Goal: Task Accomplishment & Management: Complete application form

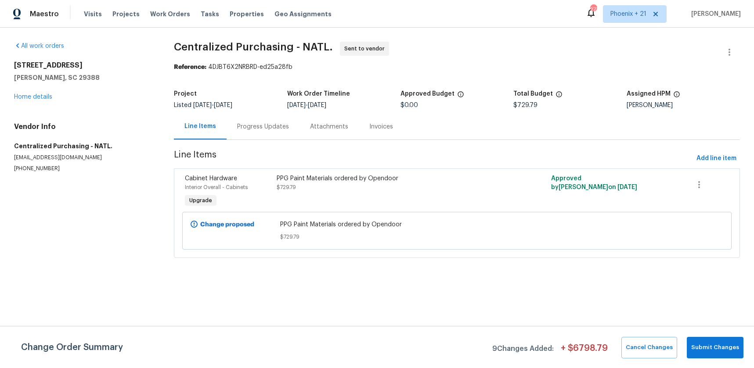
click at [170, 14] on span "Work Orders" at bounding box center [170, 14] width 40 height 9
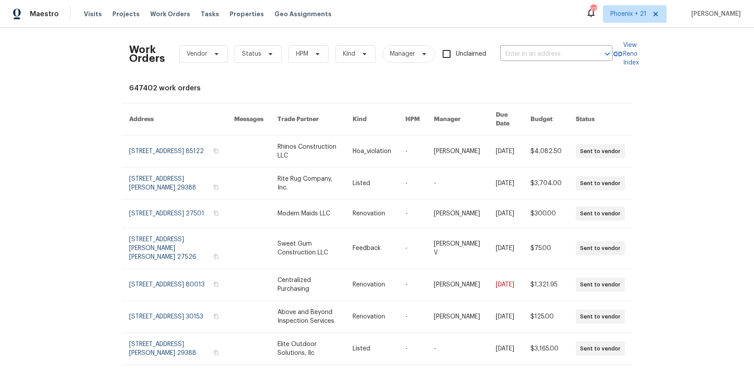
click at [553, 62] on div "Work Orders Vendor Status HPM Kind Manager Unclaimed ​" at bounding box center [370, 54] width 483 height 39
click at [548, 57] on input "text" at bounding box center [544, 54] width 88 height 14
paste input "[STREET_ADDRESS]"
type input "[STREET_ADDRESS]"
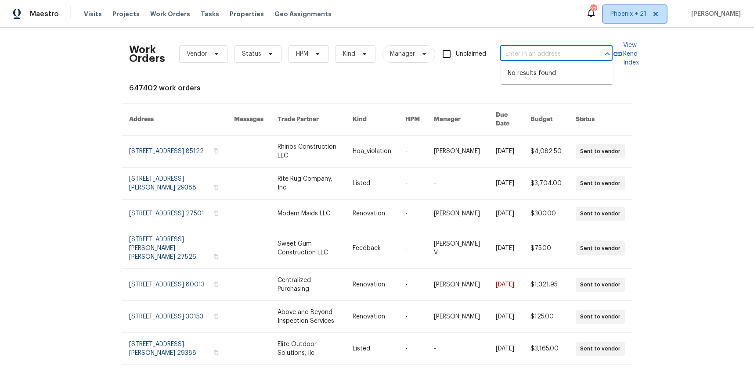
drag, startPoint x: 623, startPoint y: 18, endPoint x: 624, endPoint y: 29, distance: 11.0
click at [623, 18] on span "Phoenix + 21" at bounding box center [628, 14] width 36 height 9
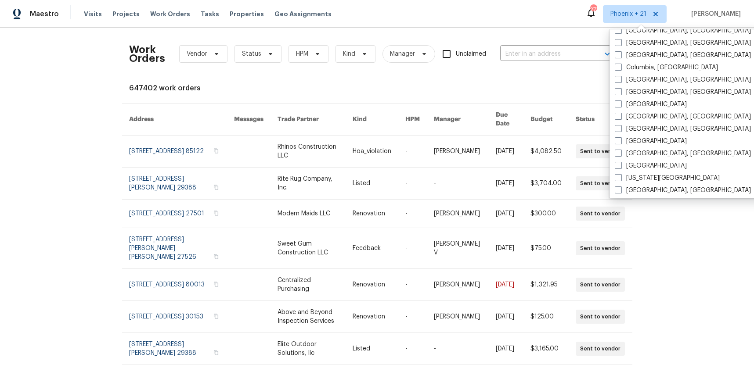
scroll to position [416, 0]
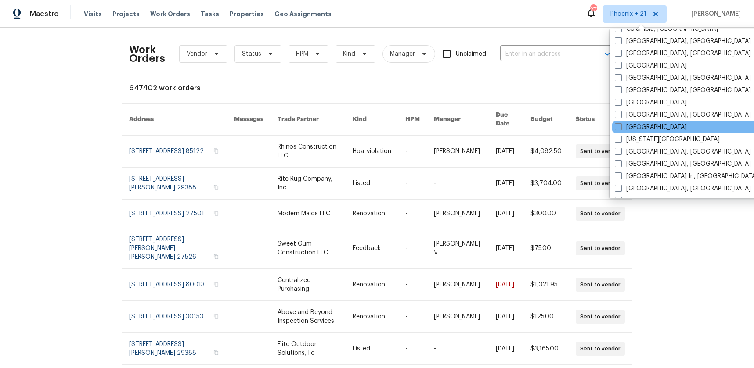
click at [638, 132] on div "[GEOGRAPHIC_DATA]" at bounding box center [700, 127] width 177 height 12
click at [637, 129] on label "[GEOGRAPHIC_DATA]" at bounding box center [650, 127] width 72 height 9
click at [620, 129] on input "[GEOGRAPHIC_DATA]" at bounding box center [617, 126] width 6 height 6
checkbox input "true"
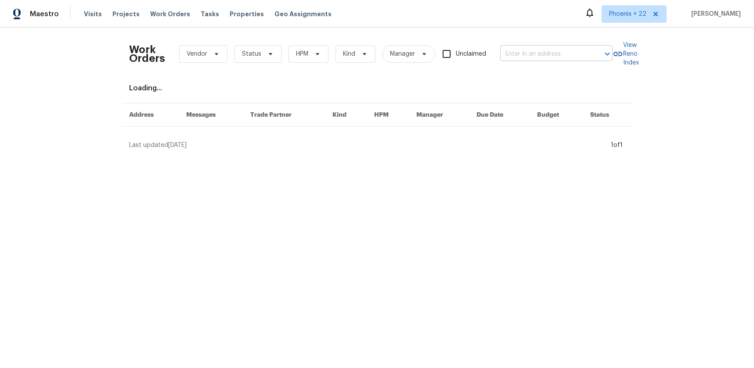
drag, startPoint x: 560, startPoint y: 63, endPoint x: 545, endPoint y: 52, distance: 18.6
click at [557, 61] on div "Work Orders Vendor Status HPM Kind Manager Unclaimed ​" at bounding box center [370, 54] width 483 height 39
click at [545, 52] on input "text" at bounding box center [544, 54] width 88 height 14
paste input "[STREET_ADDRESS]"
type input "[STREET_ADDRESS]"
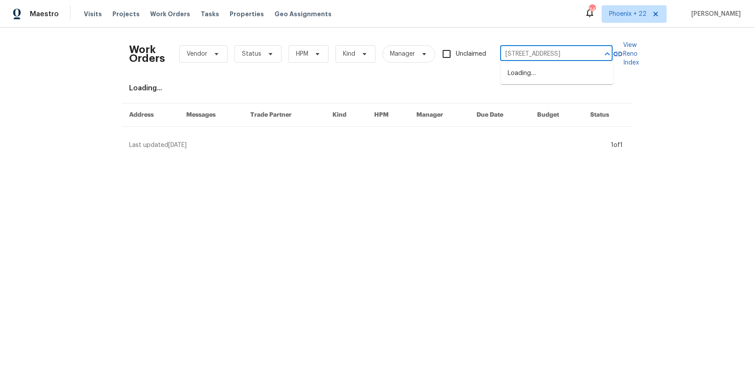
scroll to position [0, 32]
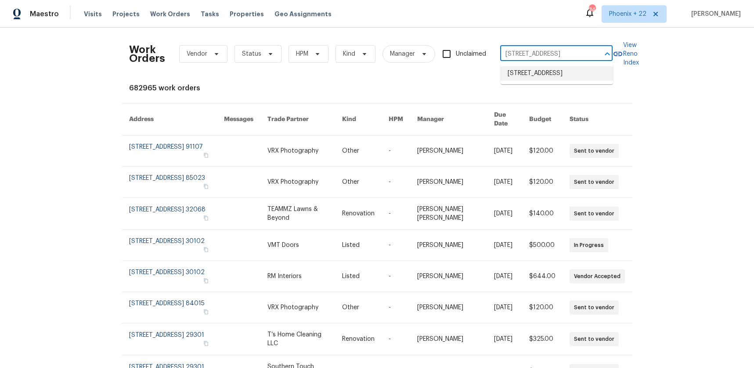
click at [543, 81] on li "[STREET_ADDRESS]" at bounding box center [556, 73] width 112 height 14
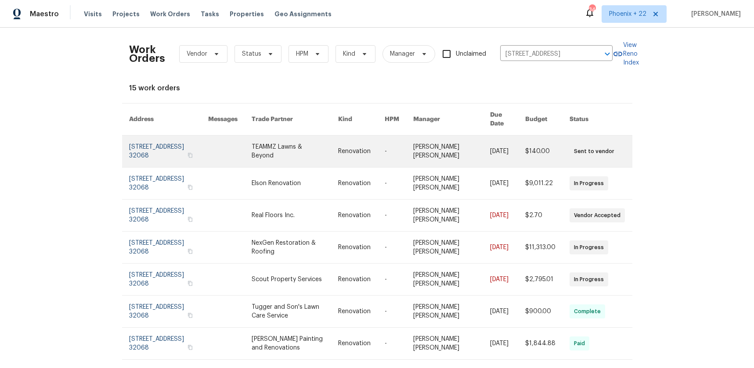
click at [305, 151] on link at bounding box center [294, 152] width 86 height 32
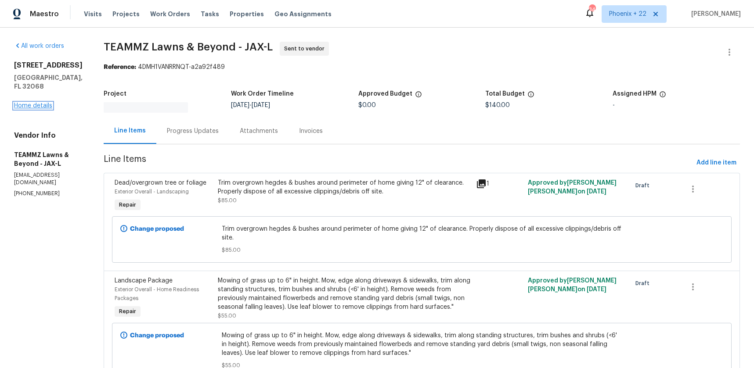
click at [43, 103] on link "Home details" at bounding box center [33, 106] width 38 height 6
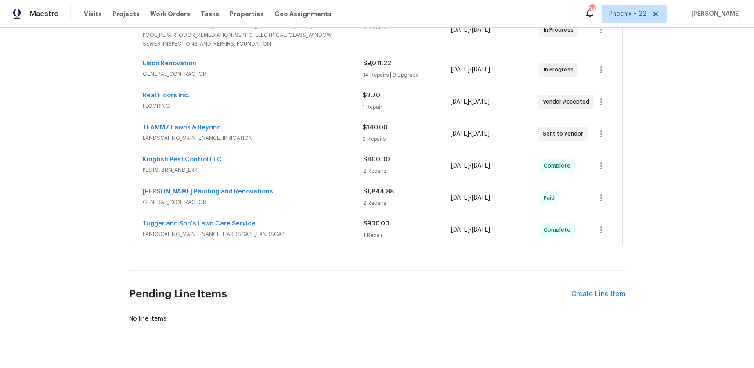
scroll to position [237, 0]
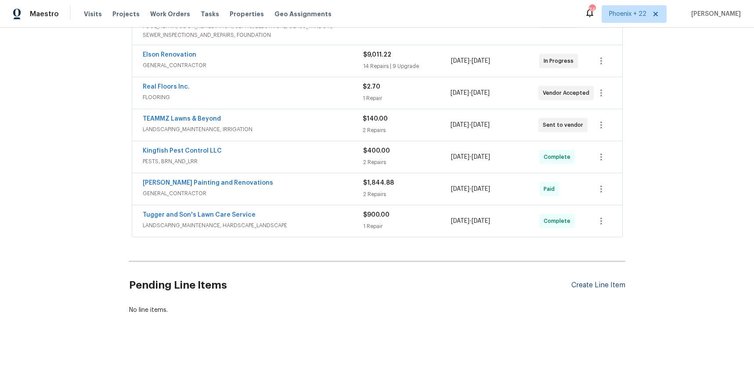
click at [615, 281] on div "Create Line Item" at bounding box center [598, 285] width 54 height 8
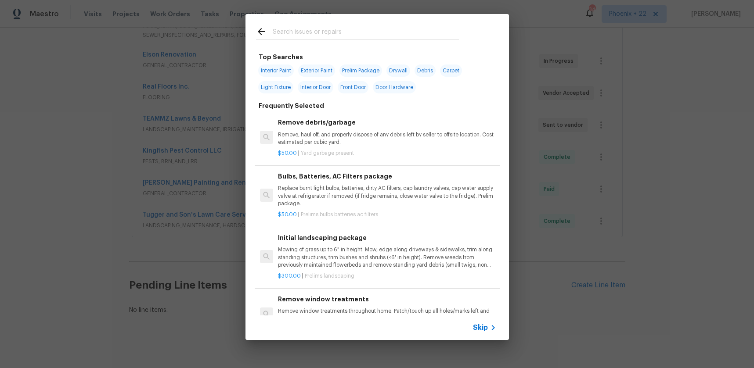
click at [362, 30] on input "text" at bounding box center [366, 32] width 186 height 13
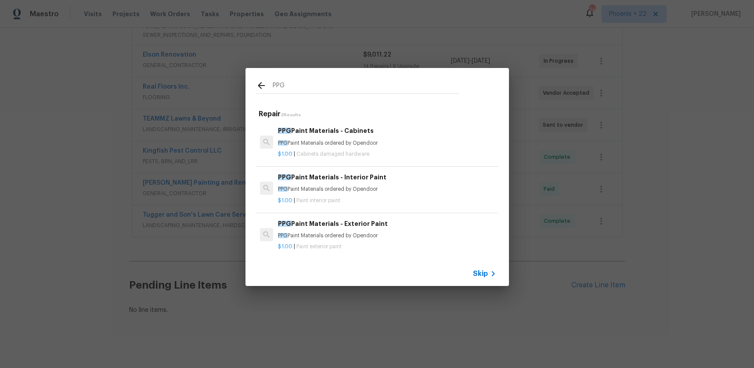
type input "PPG"
click at [392, 134] on h6 "PPG Paint Materials - Cabinets" at bounding box center [387, 131] width 218 height 10
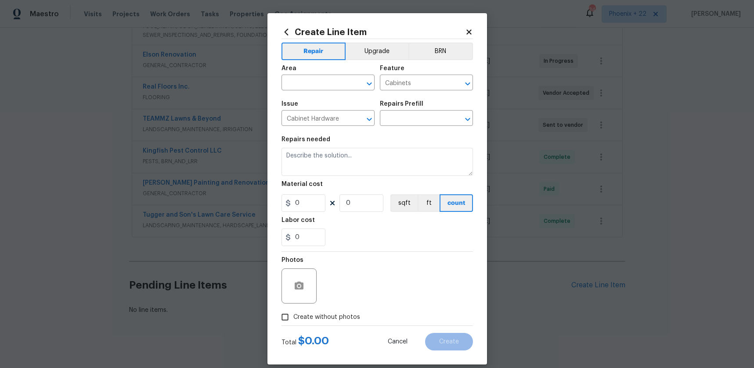
type input "PPG Paint Materials - Cabinets $1.00"
type textarea "PPG Paint Materials ordered by Opendoor"
type input "1"
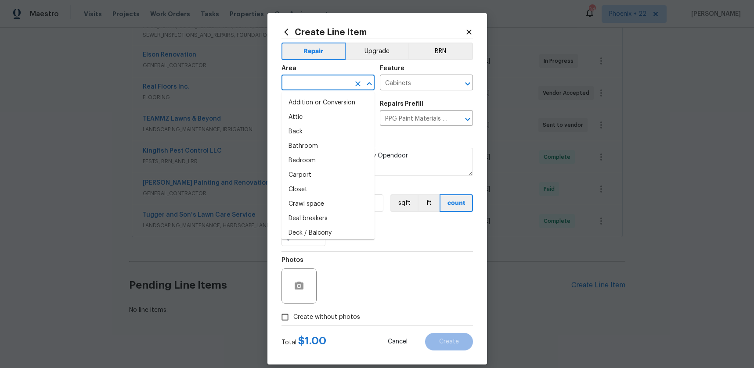
click at [324, 78] on input "text" at bounding box center [315, 84] width 68 height 14
type input "OV"
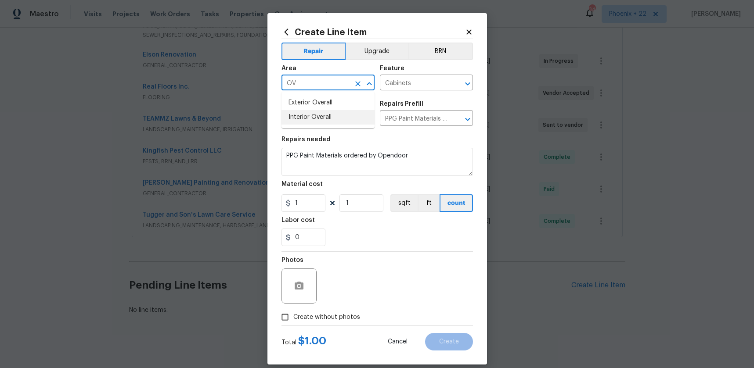
click at [316, 120] on li "Interior Overall" at bounding box center [327, 117] width 93 height 14
type input "Interior Overall"
drag, startPoint x: 387, startPoint y: 240, endPoint x: 323, endPoint y: 215, distance: 68.6
click at [385, 239] on div "0" at bounding box center [376, 238] width 191 height 18
drag, startPoint x: 309, startPoint y: 208, endPoint x: 293, endPoint y: 205, distance: 16.1
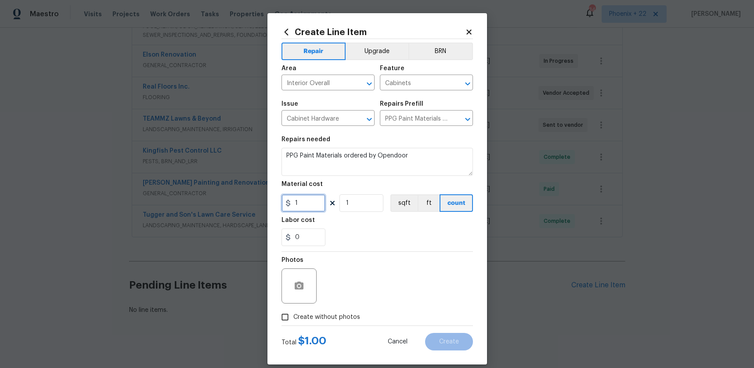
click at [293, 205] on input "1" at bounding box center [303, 203] width 44 height 18
type input "210.37"
drag, startPoint x: 322, startPoint y: 312, endPoint x: 329, endPoint y: 311, distance: 6.7
click at [322, 313] on span "Create without photos" at bounding box center [326, 317] width 67 height 9
click at [293, 312] on input "Create without photos" at bounding box center [284, 317] width 17 height 17
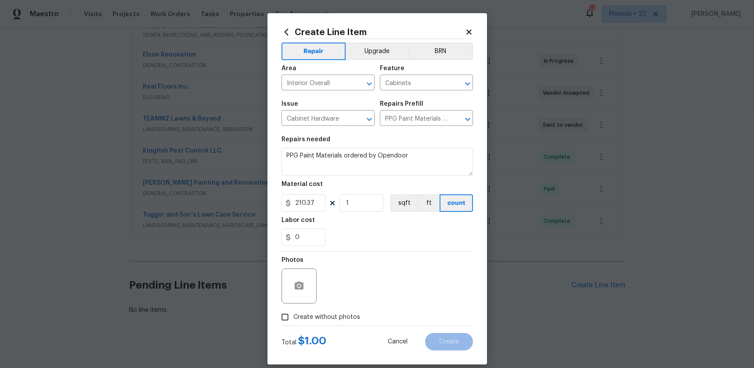
checkbox input "true"
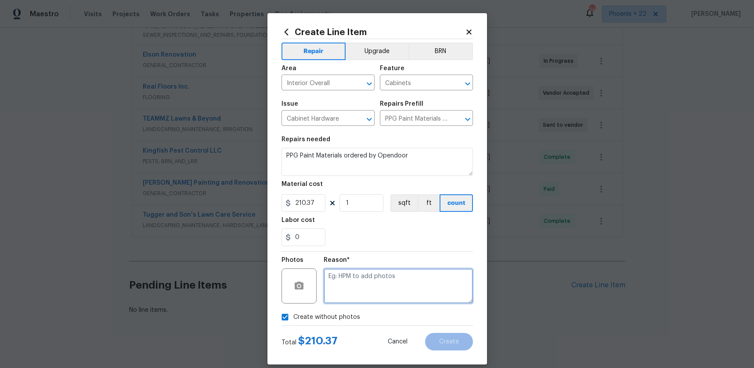
click at [352, 298] on textarea at bounding box center [397, 286] width 149 height 35
type textarea "NA"
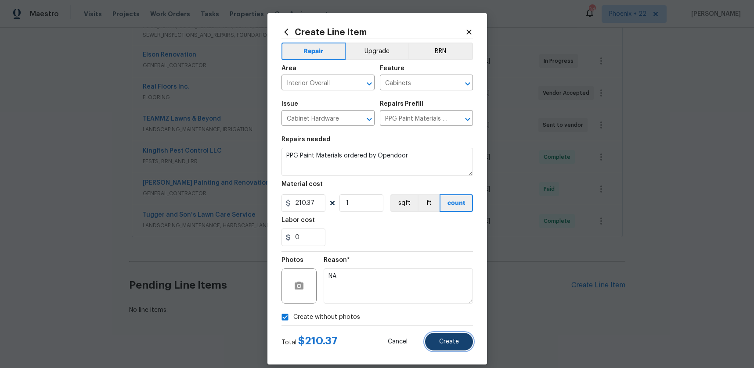
click at [446, 339] on span "Create" at bounding box center [449, 342] width 20 height 7
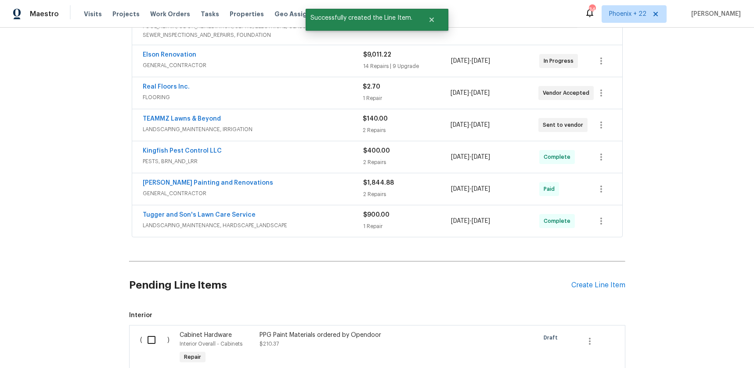
click at [605, 274] on div "Pending Line Items Create Line Item" at bounding box center [377, 285] width 496 height 41
click at [606, 281] on div "Create Line Item" at bounding box center [598, 285] width 54 height 8
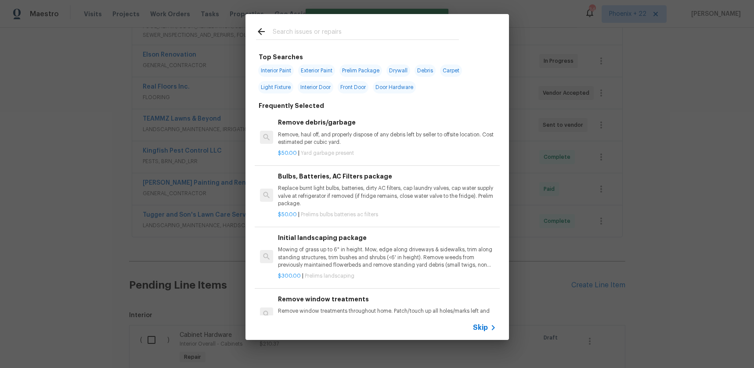
click at [406, 32] on input "text" at bounding box center [366, 32] width 186 height 13
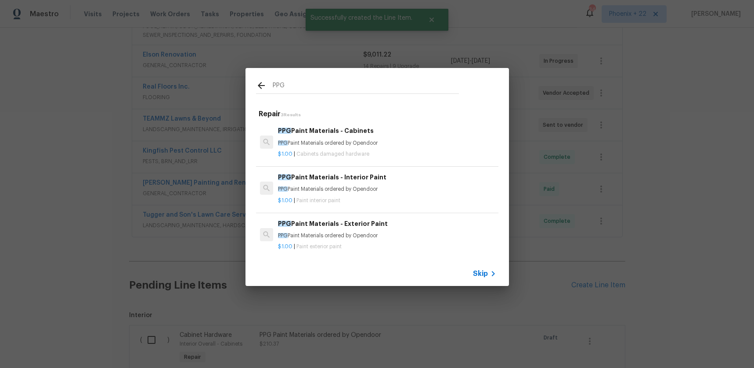
type input "PPG"
click at [446, 179] on h6 "PPG Paint Materials - Interior Paint" at bounding box center [387, 177] width 218 height 10
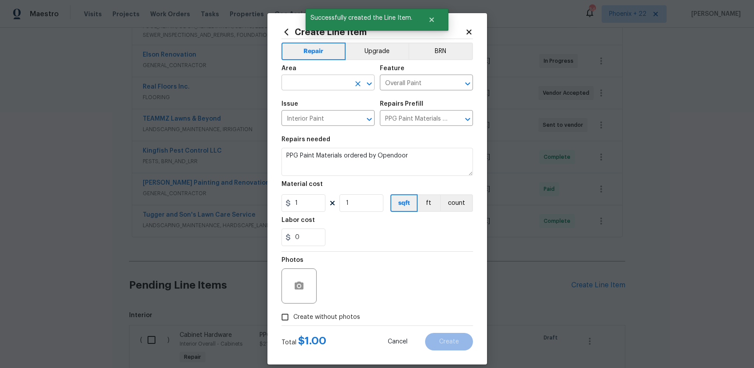
click at [338, 84] on input "text" at bounding box center [315, 84] width 68 height 14
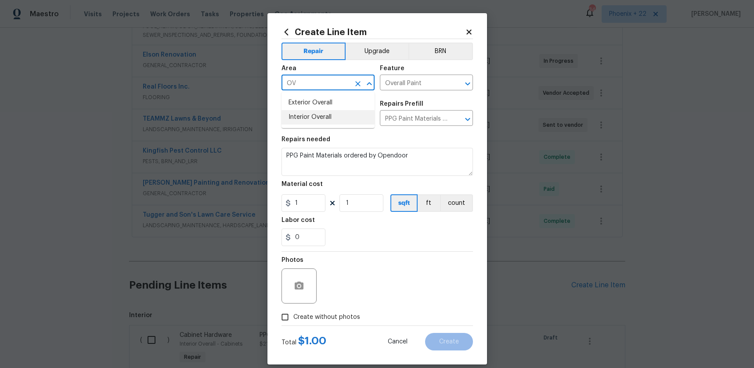
click at [337, 118] on li "Interior Overall" at bounding box center [327, 117] width 93 height 14
type input "Interior Overall"
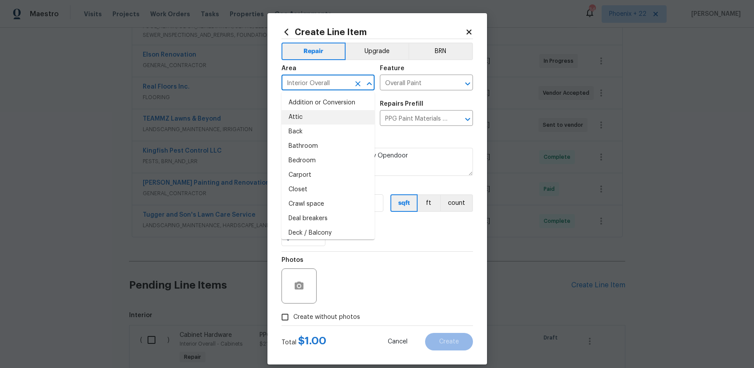
drag, startPoint x: 429, startPoint y: 236, endPoint x: 345, endPoint y: 209, distance: 88.0
click at [419, 233] on div "0" at bounding box center [376, 238] width 191 height 18
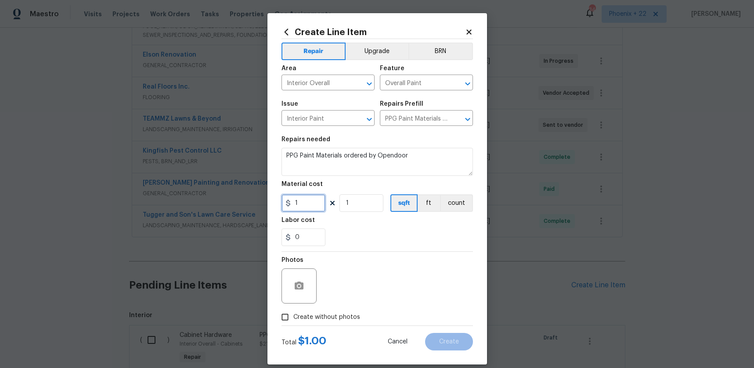
drag, startPoint x: 280, startPoint y: 203, endPoint x: 272, endPoint y: 202, distance: 7.9
click at [272, 202] on div "Create Line Item Repair Upgrade BRN Area Interior Overall ​ Feature Overall Pai…" at bounding box center [376, 189] width 219 height 352
type input "399.29"
drag, startPoint x: 310, startPoint y: 316, endPoint x: 338, endPoint y: 298, distance: 33.1
click at [315, 317] on span "Create without photos" at bounding box center [326, 317] width 67 height 9
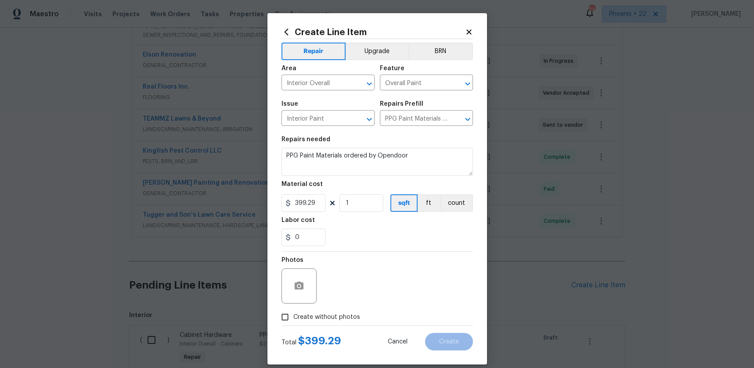
click at [349, 291] on div "Photos" at bounding box center [376, 280] width 191 height 57
click at [348, 313] on span "Create without photos" at bounding box center [326, 317] width 67 height 9
click at [293, 313] on input "Create without photos" at bounding box center [284, 317] width 17 height 17
checkbox input "true"
click at [361, 294] on textarea at bounding box center [397, 286] width 149 height 35
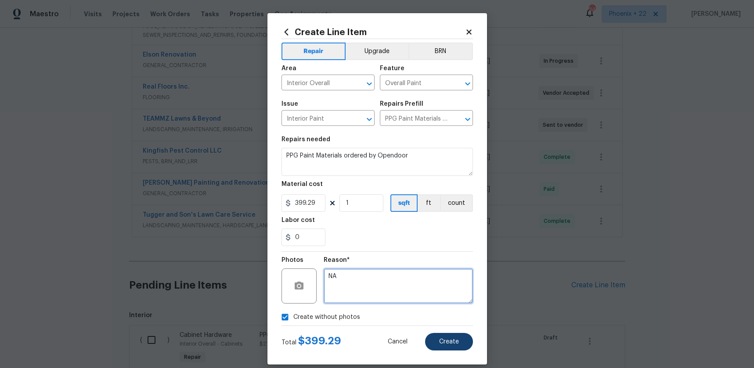
type textarea "NA"
click at [449, 340] on span "Create" at bounding box center [449, 342] width 20 height 7
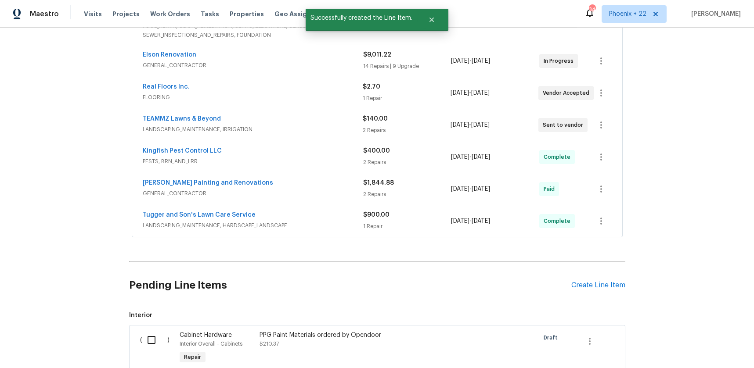
scroll to position [279, 0]
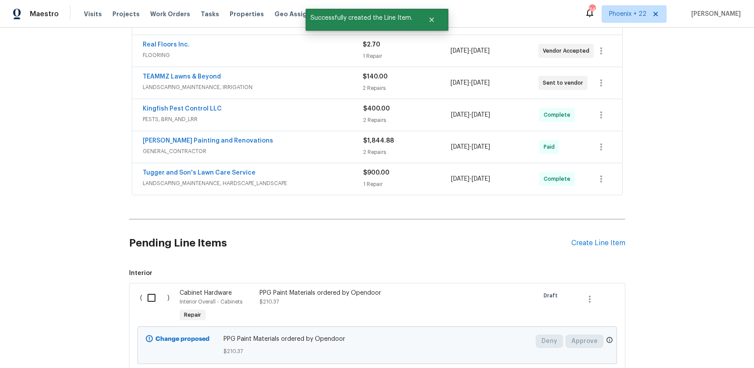
click at [602, 229] on div "Pending Line Items Create Line Item" at bounding box center [377, 243] width 496 height 41
click at [603, 239] on div "Create Line Item" at bounding box center [598, 243] width 54 height 8
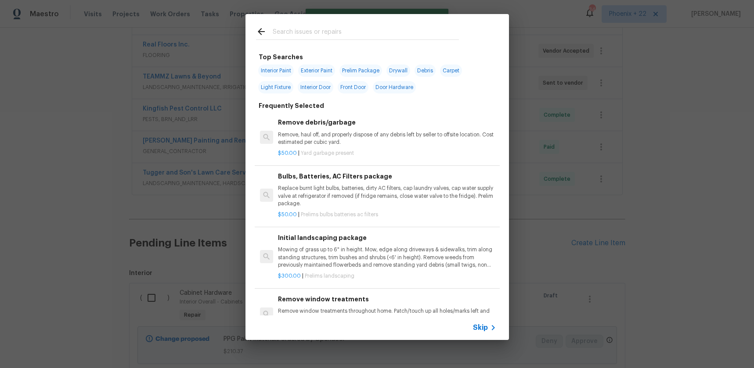
click at [360, 39] on input "text" at bounding box center [366, 32] width 186 height 13
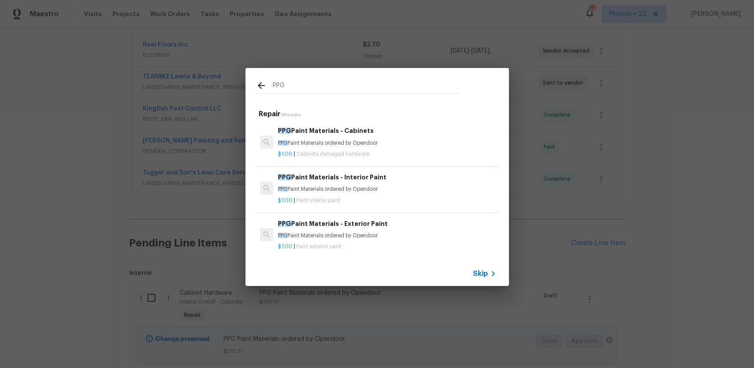
type input "PPG"
click at [417, 231] on div "PPG Paint Materials - Exterior Paint PPG Paint Materials ordered by Opendoor" at bounding box center [387, 229] width 218 height 21
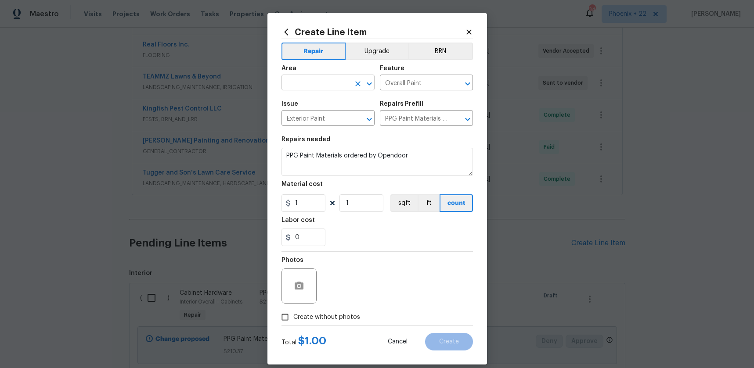
click at [302, 84] on input "text" at bounding box center [315, 84] width 68 height 14
click at [302, 94] on ul "Exterior Overall Interior Overall" at bounding box center [327, 110] width 93 height 36
click at [304, 99] on li "Exterior Overall" at bounding box center [327, 103] width 93 height 14
type input "Exterior Overall"
drag, startPoint x: 309, startPoint y: 208, endPoint x: 284, endPoint y: 205, distance: 25.3
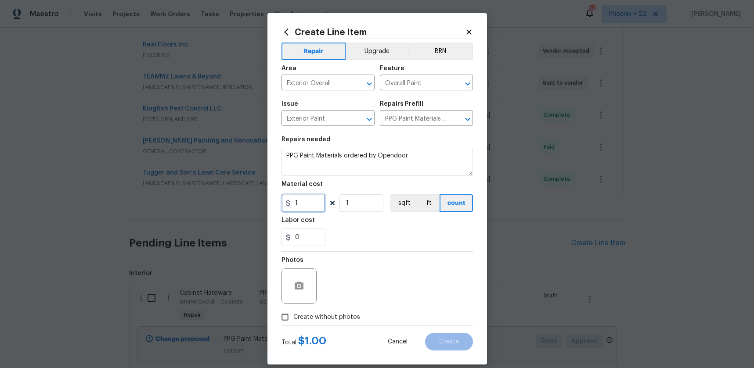
click at [284, 205] on input "1" at bounding box center [303, 203] width 44 height 18
type input "379.77"
click at [328, 322] on label "Create without photos" at bounding box center [317, 317] width 83 height 17
click at [293, 322] on input "Create without photos" at bounding box center [284, 317] width 17 height 17
checkbox input "true"
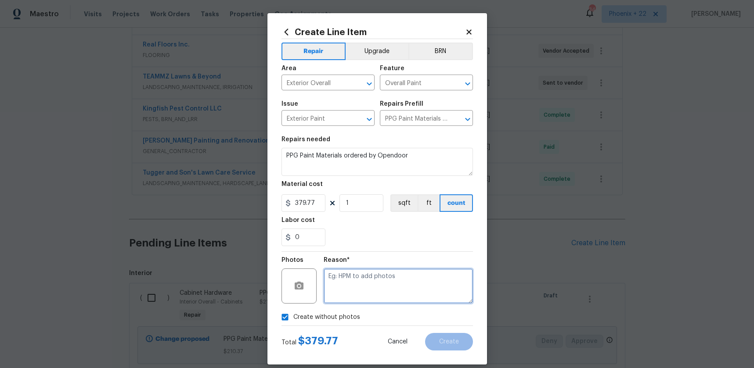
click at [368, 273] on textarea at bounding box center [397, 286] width 149 height 35
type textarea "NA"
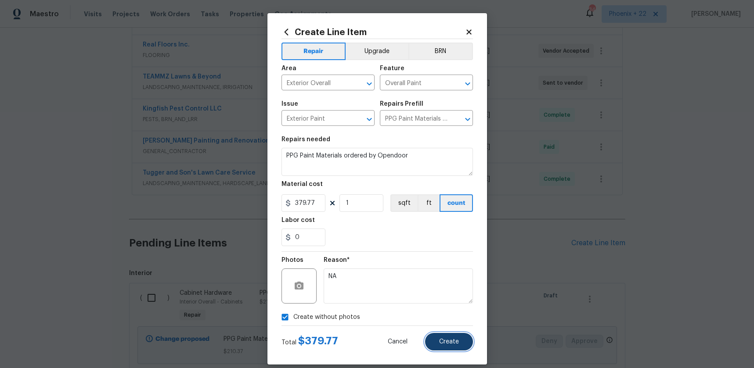
click at [461, 333] on button "Create" at bounding box center [449, 342] width 48 height 18
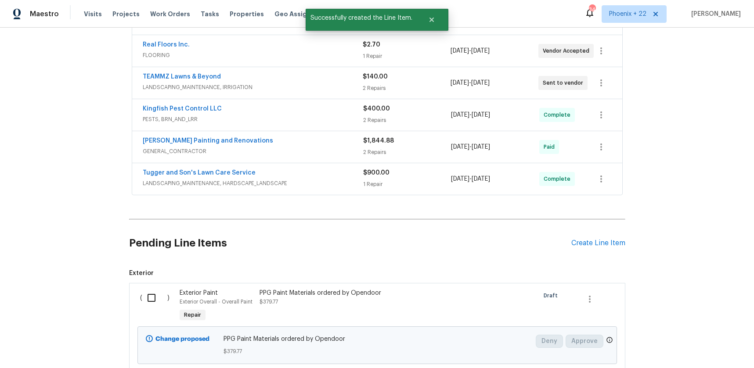
scroll to position [535, 0]
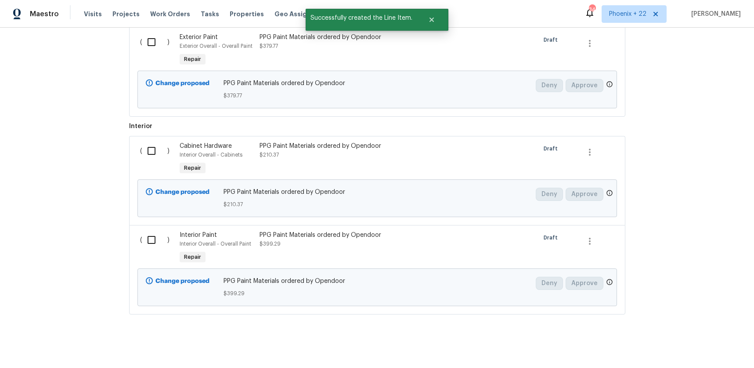
click at [154, 37] on input "checkbox" at bounding box center [154, 42] width 25 height 18
checkbox input "true"
drag, startPoint x: 154, startPoint y: 139, endPoint x: 155, endPoint y: 187, distance: 48.3
click at [154, 142] on input "checkbox" at bounding box center [154, 151] width 25 height 18
checkbox input "true"
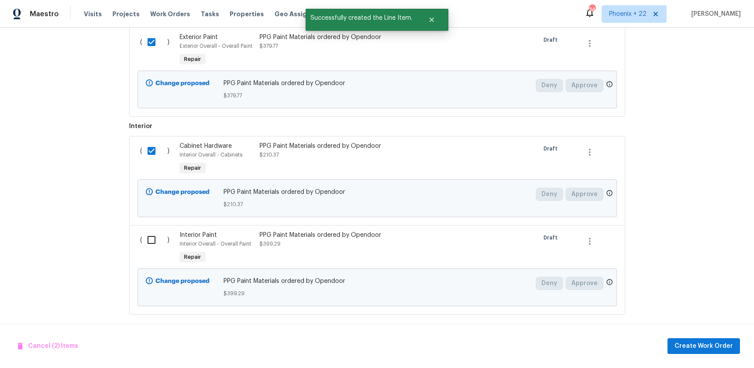
click at [153, 231] on input "checkbox" at bounding box center [154, 240] width 25 height 18
checkbox input "true"
click at [723, 343] on span "Create Work Order" at bounding box center [703, 346] width 58 height 11
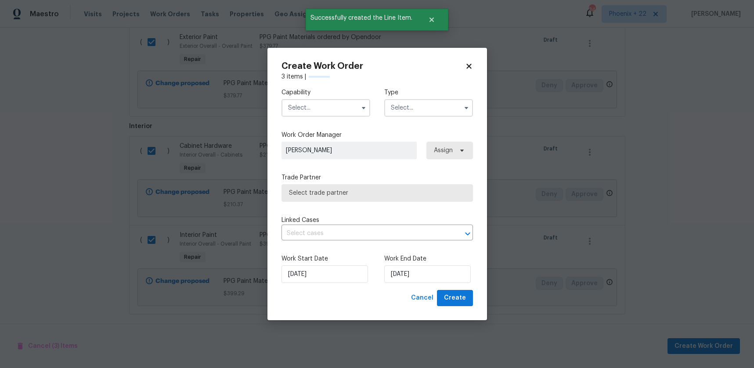
checkbox input "false"
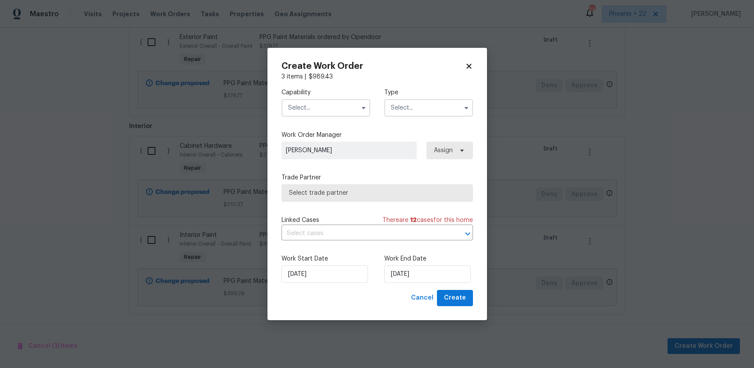
click at [321, 109] on input "text" at bounding box center [325, 108] width 89 height 18
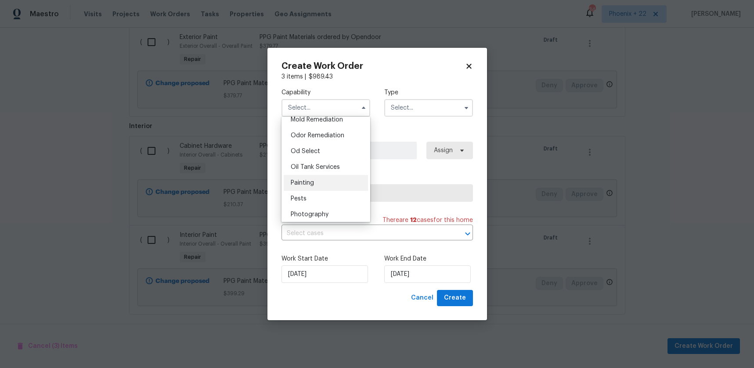
scroll to position [683, 0]
click at [318, 187] on div "Painting" at bounding box center [326, 181] width 84 height 16
type input "Painting"
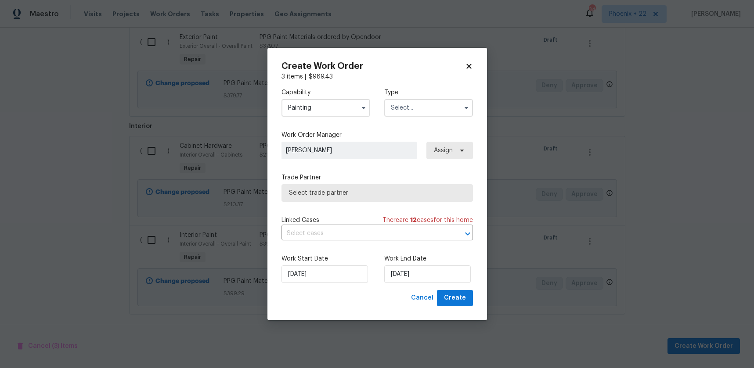
click at [441, 108] on input "text" at bounding box center [428, 108] width 89 height 18
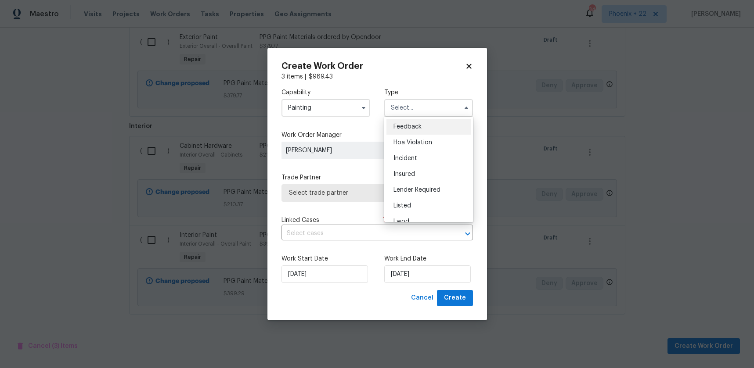
scroll to position [104, 0]
click at [428, 161] on div "Renovation" at bounding box center [428, 165] width 84 height 16
type input "Renovation"
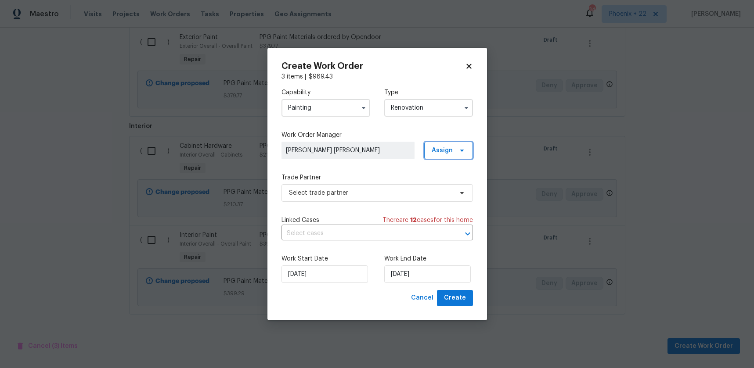
scroll to position [65, 0]
click at [441, 144] on span "Assign" at bounding box center [448, 151] width 49 height 18
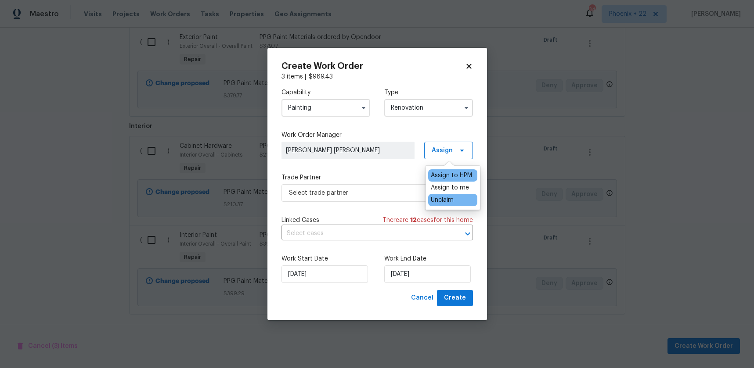
scroll to position [0, 0]
drag, startPoint x: 437, startPoint y: 190, endPoint x: 400, endPoint y: 193, distance: 37.0
click at [437, 190] on div "Assign to me" at bounding box center [450, 187] width 38 height 9
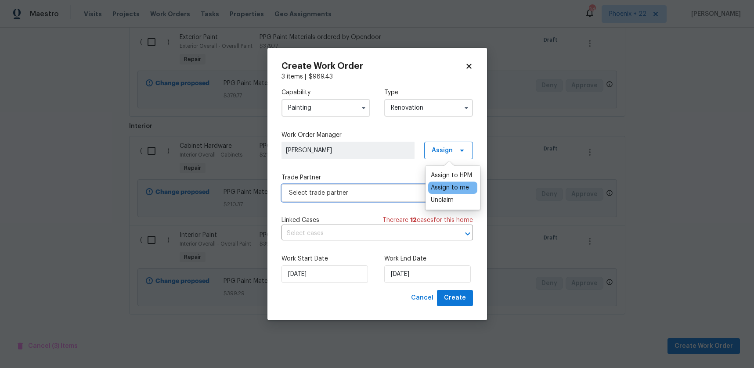
click at [370, 191] on span "Select trade partner" at bounding box center [371, 193] width 164 height 9
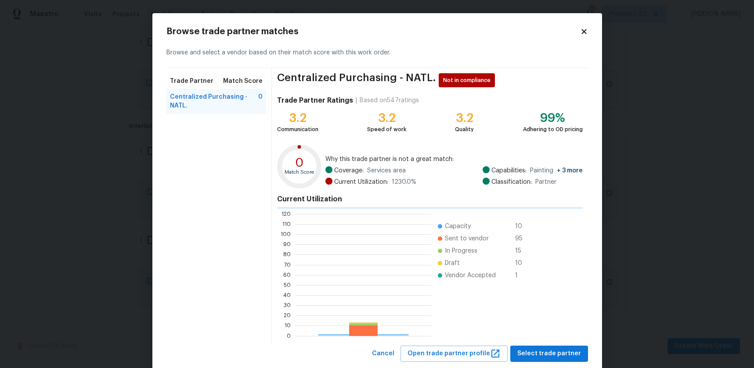
scroll to position [123, 136]
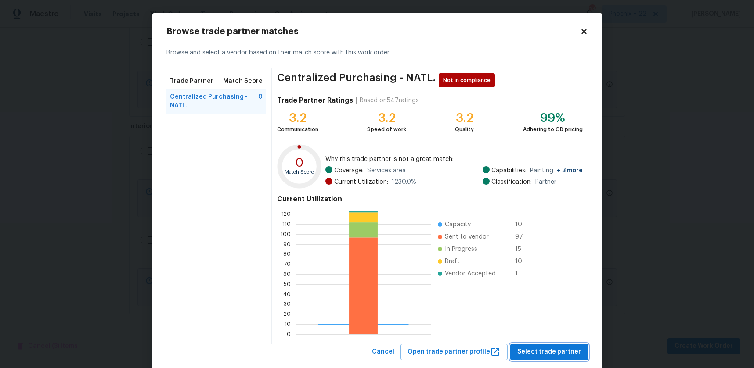
drag, startPoint x: 541, startPoint y: 346, endPoint x: 534, endPoint y: 344, distance: 7.2
click at [540, 346] on button "Select trade partner" at bounding box center [549, 352] width 78 height 16
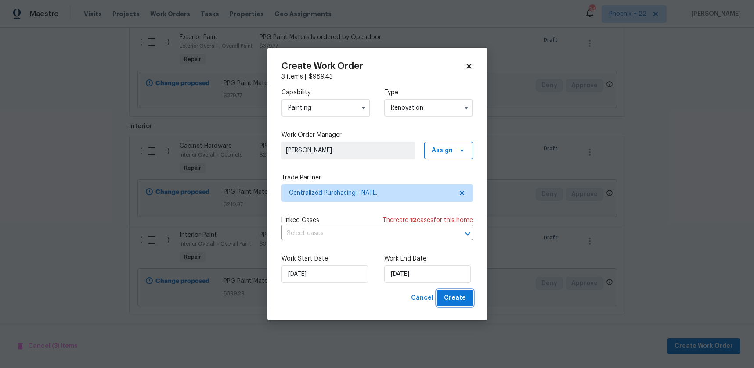
click at [446, 296] on span "Create" at bounding box center [455, 298] width 22 height 11
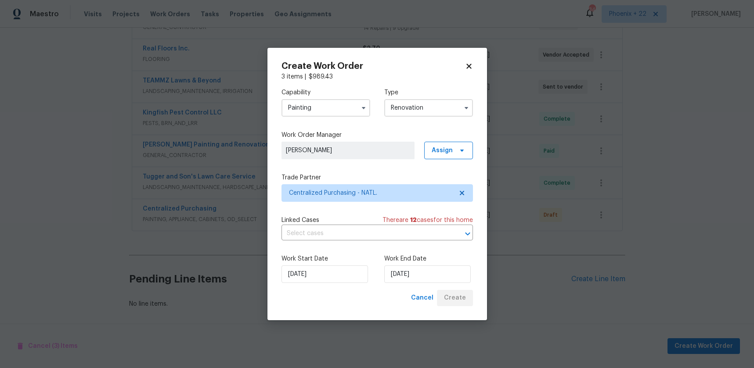
scroll to position [269, 0]
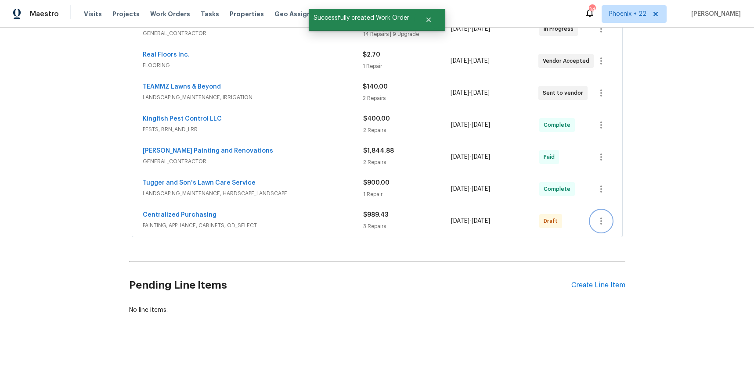
click at [596, 216] on icon "button" at bounding box center [601, 221] width 11 height 11
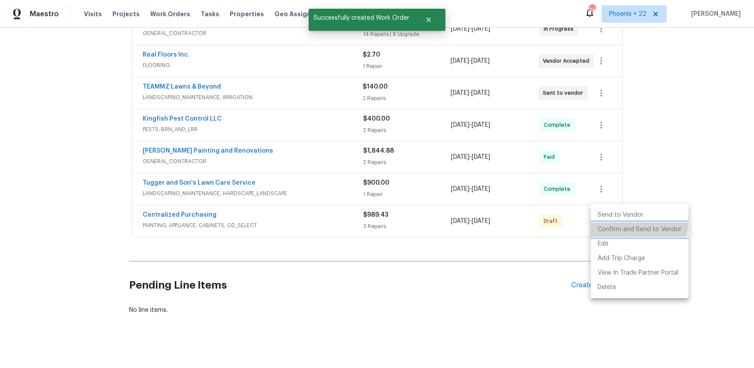
click at [597, 224] on li "Confirm and Send to Vendor" at bounding box center [639, 230] width 98 height 14
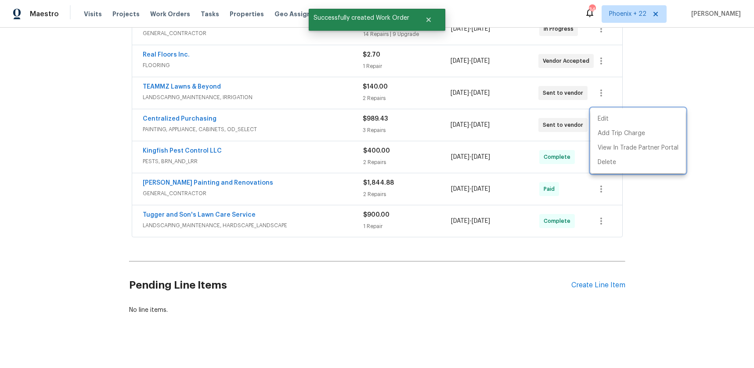
drag, startPoint x: 216, startPoint y: 113, endPoint x: 201, endPoint y: 113, distance: 15.4
click at [215, 113] on div at bounding box center [377, 184] width 754 height 368
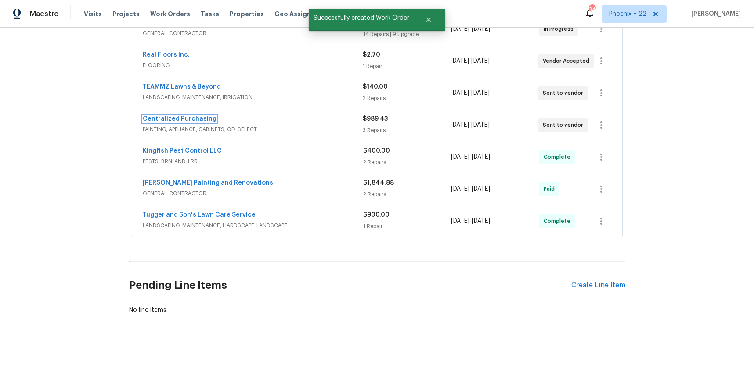
click at [201, 116] on link "Centralized Purchasing" at bounding box center [180, 119] width 74 height 6
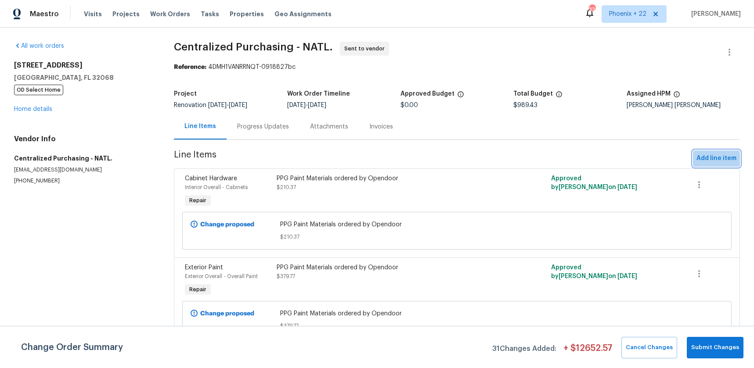
click at [705, 160] on span "Add line item" at bounding box center [716, 158] width 40 height 11
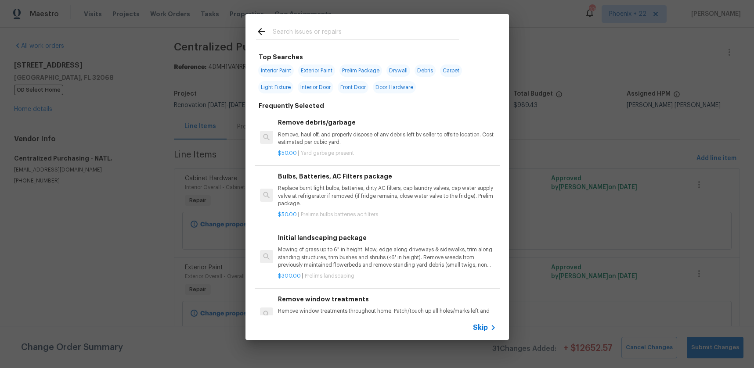
click at [367, 28] on input "text" at bounding box center [366, 32] width 186 height 13
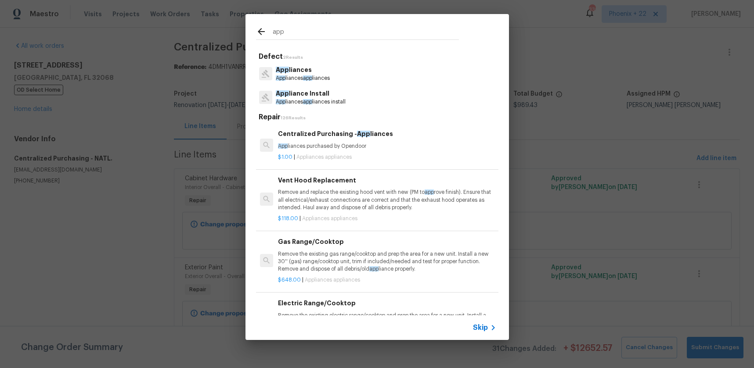
type input "app"
click at [429, 143] on p "App liances purchased by Opendoor" at bounding box center [387, 146] width 218 height 7
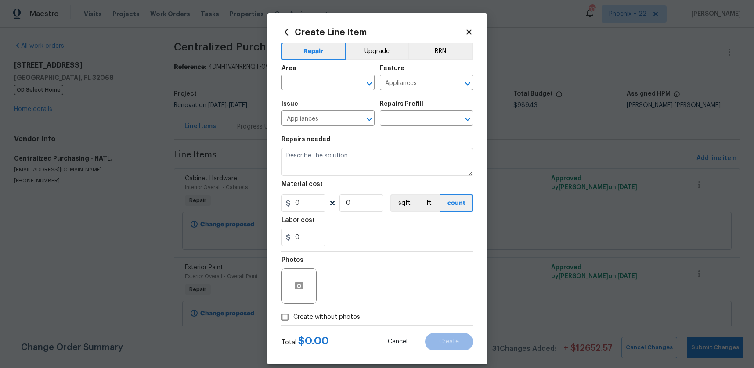
type input "Centralized Purchasing - Appliances $1.00"
type textarea "Appliances purchased by Opendoor"
type input "1"
click at [385, 49] on button "Upgrade" at bounding box center [376, 52] width 63 height 18
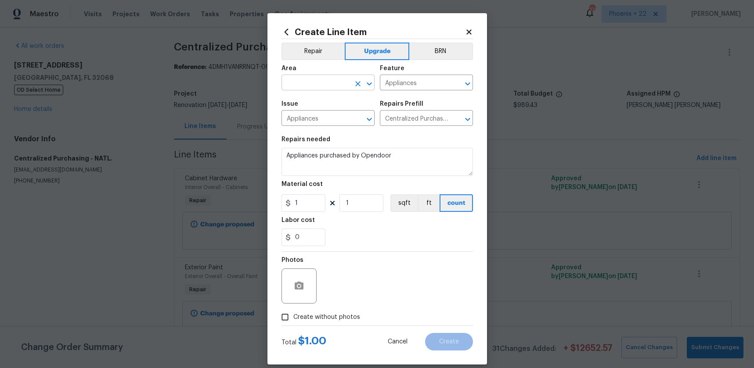
click at [314, 89] on input "text" at bounding box center [315, 84] width 68 height 14
click at [311, 103] on li "Kitchen" at bounding box center [327, 103] width 93 height 14
type input "Kitchen"
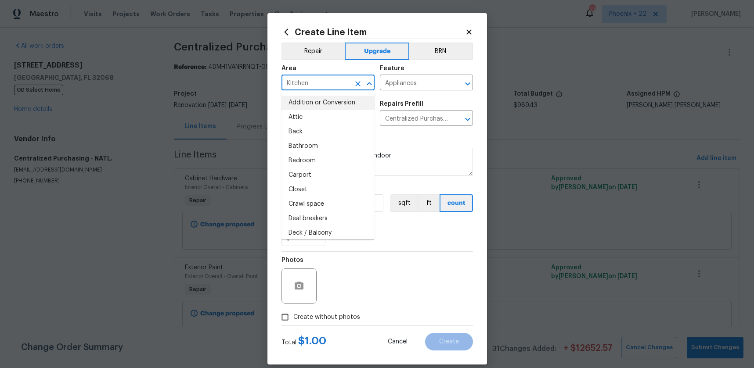
drag, startPoint x: 445, startPoint y: 220, endPoint x: 440, endPoint y: 222, distance: 6.0
click at [442, 221] on div "Labor cost" at bounding box center [376, 222] width 191 height 11
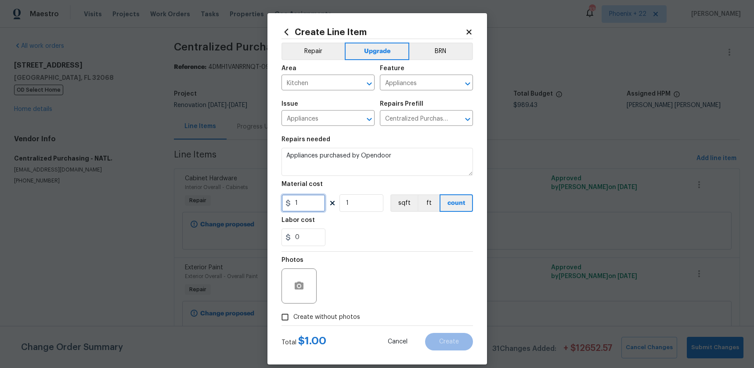
click at [312, 206] on input "1" at bounding box center [303, 203] width 44 height 18
type input "1189.78"
drag, startPoint x: 321, startPoint y: 319, endPoint x: 327, endPoint y: 311, distance: 9.7
click at [322, 317] on span "Create without photos" at bounding box center [326, 317] width 67 height 9
click at [293, 317] on input "Create without photos" at bounding box center [284, 317] width 17 height 17
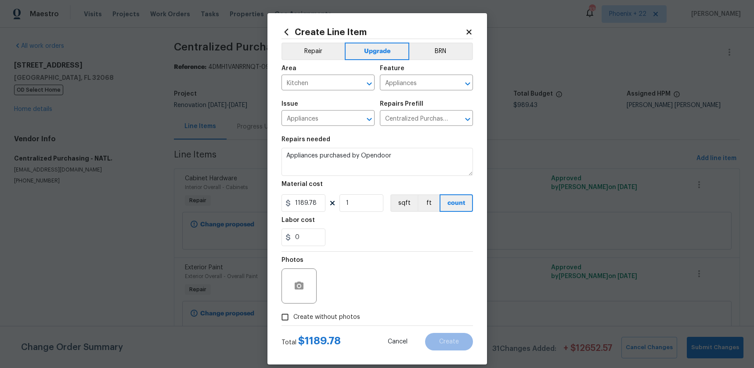
checkbox input "true"
type textarea "NA"
click at [450, 332] on div "Total $ 1189.78 Cancel Create" at bounding box center [376, 338] width 191 height 25
click at [450, 339] on span "Create" at bounding box center [449, 342] width 20 height 7
